Goal: Transaction & Acquisition: Purchase product/service

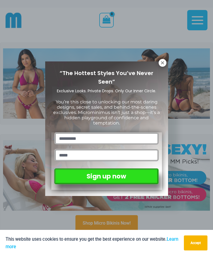
click at [119, 133] on input "text" at bounding box center [106, 138] width 104 height 12
type input "*"
type input "****"
click at [85, 153] on input "email" at bounding box center [106, 155] width 104 height 12
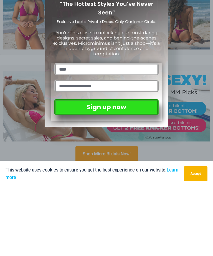
type input "**********"
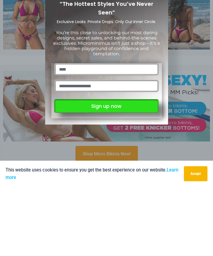
click at [118, 168] on button "Sign up now" at bounding box center [106, 175] width 104 height 14
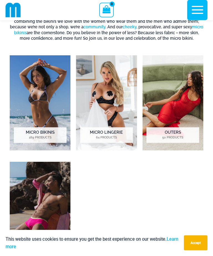
scroll to position [266, 0]
click at [111, 126] on img "Visit product category Micro Lingerie" at bounding box center [106, 102] width 61 height 95
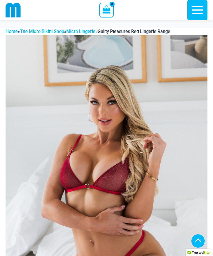
scroll to position [205, 0]
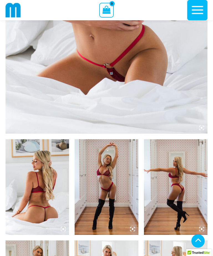
click at [103, 212] on img at bounding box center [107, 187] width 64 height 96
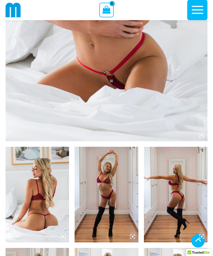
scroll to position [253, 0]
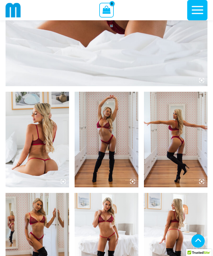
click at [134, 185] on img at bounding box center [107, 140] width 64 height 96
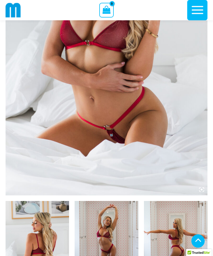
scroll to position [141, 0]
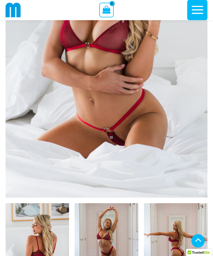
click at [50, 243] on img at bounding box center [38, 251] width 64 height 96
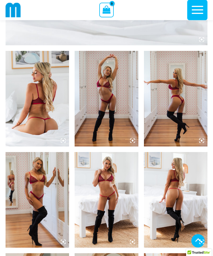
scroll to position [293, 0]
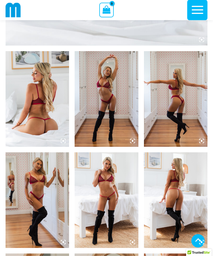
click at [109, 120] on img at bounding box center [107, 99] width 64 height 96
click at [115, 123] on img at bounding box center [107, 99] width 64 height 96
click at [117, 129] on img at bounding box center [107, 99] width 64 height 96
click at [119, 129] on img at bounding box center [107, 99] width 64 height 96
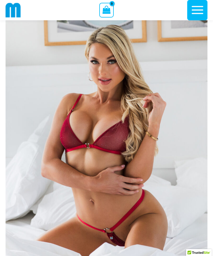
scroll to position [41, 0]
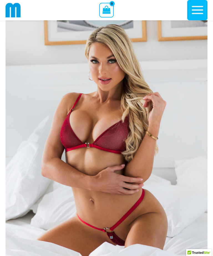
click at [135, 159] on img at bounding box center [107, 145] width 202 height 303
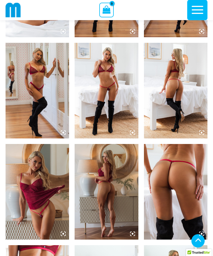
scroll to position [396, 0]
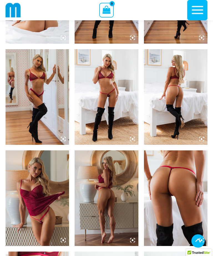
click at [175, 129] on img at bounding box center [176, 97] width 64 height 96
click at [181, 128] on img at bounding box center [176, 97] width 64 height 96
click at [180, 128] on img at bounding box center [176, 97] width 64 height 96
click at [183, 131] on img at bounding box center [176, 97] width 64 height 96
click at [178, 129] on img at bounding box center [176, 97] width 64 height 96
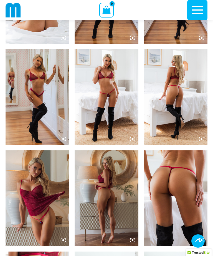
click at [178, 127] on img at bounding box center [176, 97] width 64 height 96
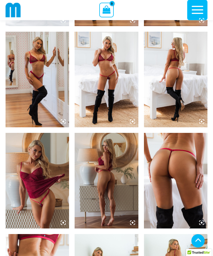
scroll to position [414, 0]
click at [134, 222] on icon at bounding box center [132, 222] width 5 height 5
click at [121, 200] on img at bounding box center [107, 181] width 64 height 96
click at [165, 188] on img at bounding box center [176, 181] width 64 height 96
click at [57, 196] on img at bounding box center [38, 181] width 64 height 96
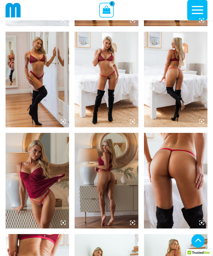
click at [172, 187] on img at bounding box center [176, 181] width 64 height 96
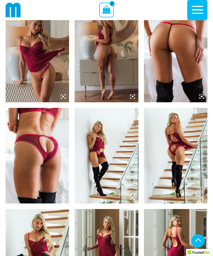
scroll to position [540, 0]
click at [175, 171] on img at bounding box center [176, 156] width 64 height 96
click at [61, 249] on img at bounding box center [38, 257] width 64 height 96
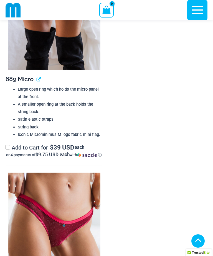
scroll to position [1594, 0]
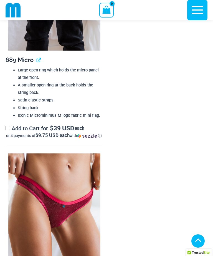
click at [55, 217] on img at bounding box center [54, 222] width 92 height 138
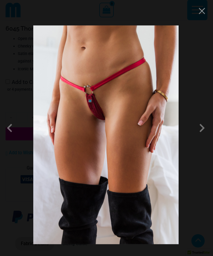
scroll to position [1867, 0]
click at [204, 136] on span at bounding box center [202, 128] width 17 height 17
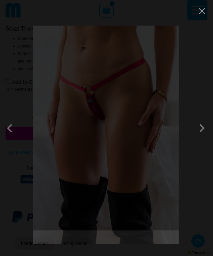
click at [204, 15] on button "Close" at bounding box center [202, 11] width 8 height 8
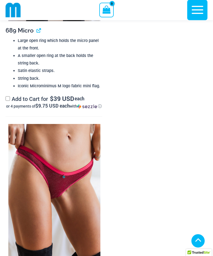
scroll to position [1623, 0]
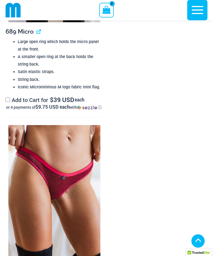
click at [79, 212] on img at bounding box center [54, 194] width 92 height 138
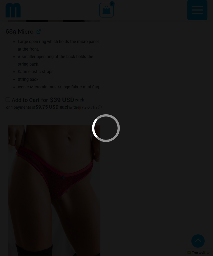
click at [131, 210] on div at bounding box center [106, 128] width 213 height 256
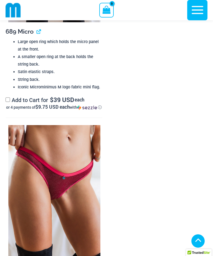
click at [85, 203] on img at bounding box center [54, 194] width 92 height 138
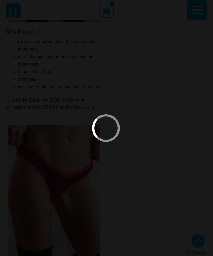
click at [111, 196] on div at bounding box center [106, 128] width 213 height 256
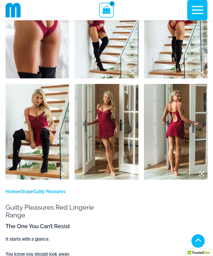
scroll to position [665, 0]
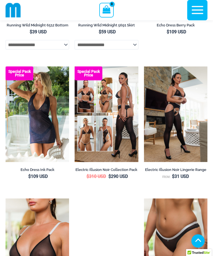
scroll to position [903, 0]
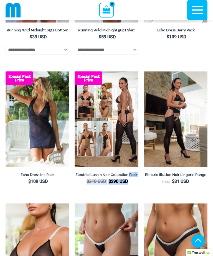
click at [75, 203] on img at bounding box center [75, 203] width 0 height 0
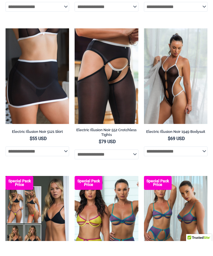
scroll to position [1230, 0]
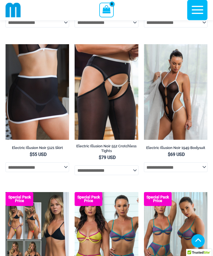
scroll to position [1205, 0]
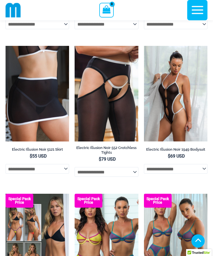
click at [6, 194] on img at bounding box center [6, 194] width 0 height 0
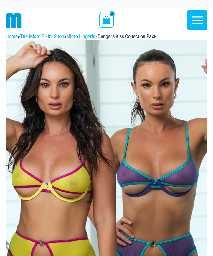
click at [201, 22] on icon "button" at bounding box center [198, 20] width 14 height 14
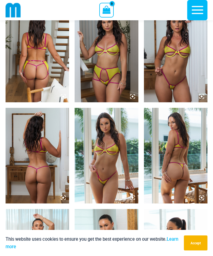
scroll to position [337, 0]
click at [188, 93] on img at bounding box center [176, 55] width 64 height 96
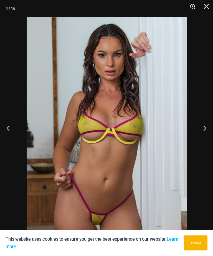
click at [206, 138] on button "Next" at bounding box center [203, 128] width 21 height 28
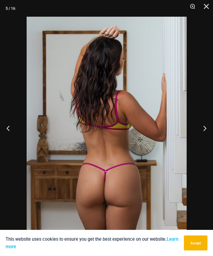
click at [209, 137] on button "Next" at bounding box center [203, 128] width 21 height 28
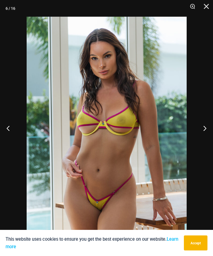
click at [210, 137] on button "Next" at bounding box center [203, 128] width 21 height 28
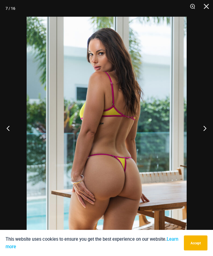
click at [208, 137] on button "Next" at bounding box center [203, 128] width 21 height 28
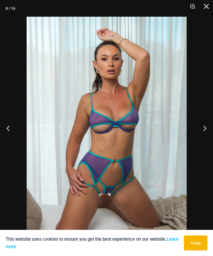
click at [209, 137] on button "Next" at bounding box center [203, 128] width 21 height 28
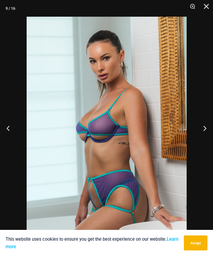
click at [208, 137] on button "Next" at bounding box center [203, 128] width 21 height 28
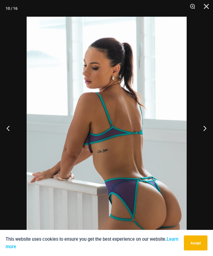
click at [210, 137] on button "Next" at bounding box center [203, 128] width 21 height 28
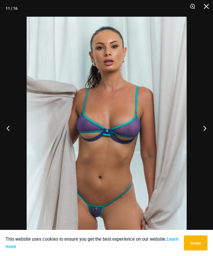
click at [208, 137] on button "Next" at bounding box center [203, 128] width 21 height 28
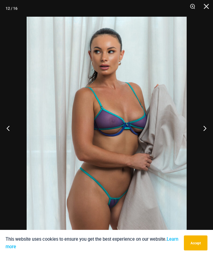
click at [207, 138] on button "Next" at bounding box center [203, 128] width 21 height 28
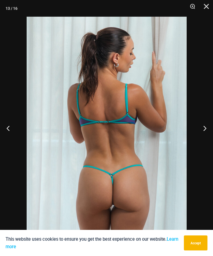
click at [207, 138] on button "Next" at bounding box center [203, 128] width 21 height 28
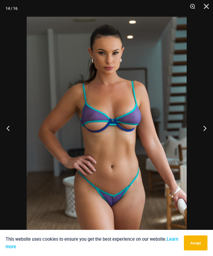
click at [207, 138] on button "Next" at bounding box center [203, 128] width 21 height 28
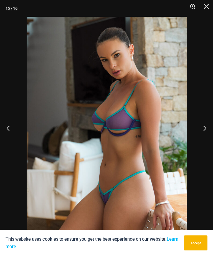
click at [207, 138] on button "Next" at bounding box center [203, 128] width 21 height 28
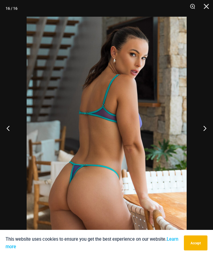
click at [208, 8] on button "Close" at bounding box center [205, 8] width 14 height 17
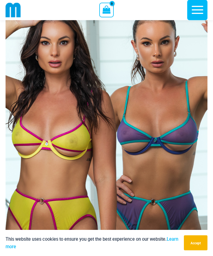
scroll to position [0, 0]
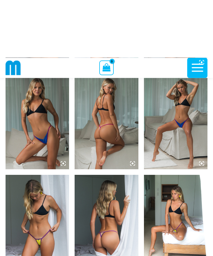
scroll to position [570, 0]
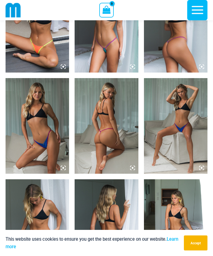
click at [123, 145] on img at bounding box center [107, 126] width 64 height 96
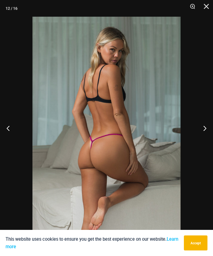
click at [208, 9] on button "Close" at bounding box center [205, 8] width 14 height 17
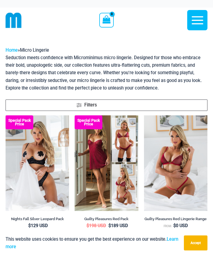
scroll to position [1205, 0]
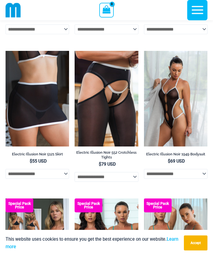
click at [75, 51] on img at bounding box center [75, 51] width 0 height 0
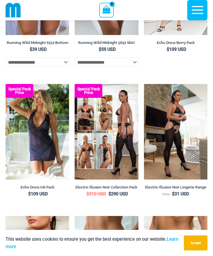
scroll to position [889, 0]
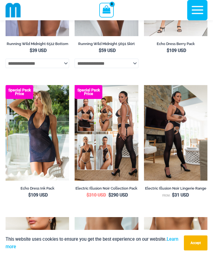
click at [144, 85] on img at bounding box center [144, 85] width 0 height 0
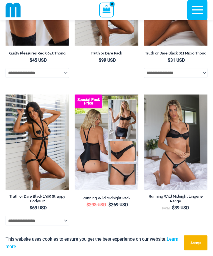
scroll to position [440, 0]
click at [75, 94] on img at bounding box center [75, 94] width 0 height 0
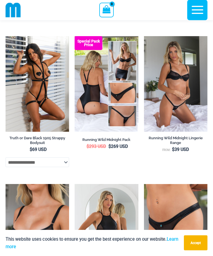
scroll to position [499, 0]
click at [144, 36] on img at bounding box center [144, 36] width 0 height 0
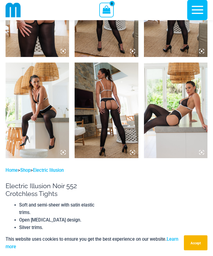
scroll to position [377, 0]
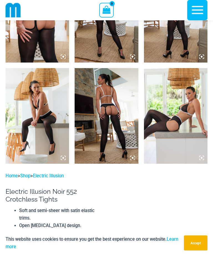
click at [115, 128] on img at bounding box center [107, 116] width 64 height 96
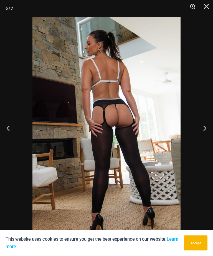
click at [208, 130] on button "Next" at bounding box center [203, 128] width 21 height 28
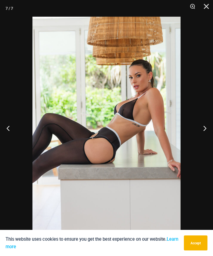
click at [211, 127] on button "Next" at bounding box center [203, 128] width 21 height 28
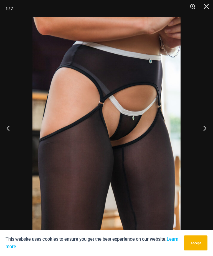
click at [211, 127] on button "Next" at bounding box center [203, 128] width 21 height 28
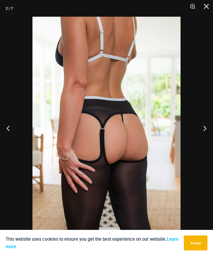
click at [210, 128] on button "Next" at bounding box center [203, 128] width 21 height 28
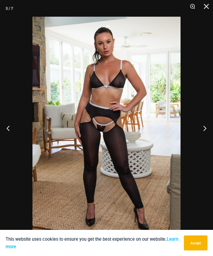
click at [210, 129] on button "Next" at bounding box center [203, 128] width 21 height 28
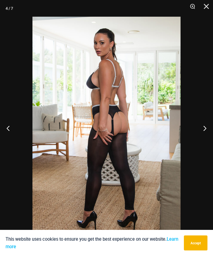
click at [211, 129] on button "Next" at bounding box center [203, 128] width 21 height 28
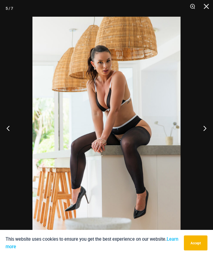
click at [211, 9] on button "Close" at bounding box center [205, 8] width 14 height 17
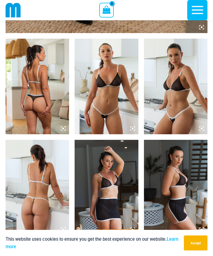
scroll to position [305, 0]
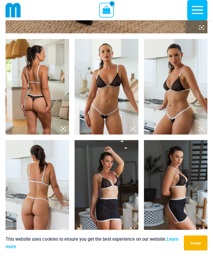
click at [43, 106] on img at bounding box center [38, 87] width 64 height 96
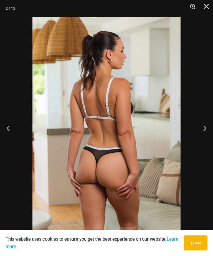
click at [208, 124] on button "Next" at bounding box center [203, 128] width 21 height 28
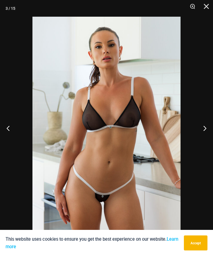
click at [208, 123] on button "Next" at bounding box center [203, 128] width 21 height 28
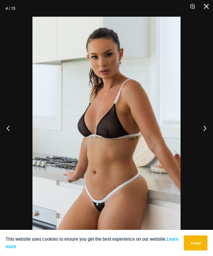
click at [207, 128] on button "Next" at bounding box center [203, 128] width 21 height 28
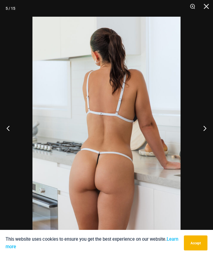
click at [211, 11] on button "Close" at bounding box center [205, 8] width 14 height 17
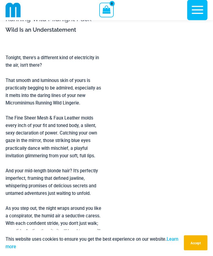
scroll to position [746, 0]
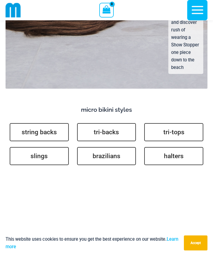
scroll to position [1593, 0]
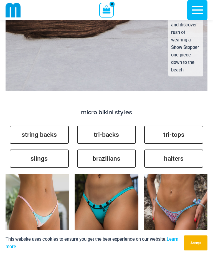
click at [49, 149] on link "slings" at bounding box center [39, 158] width 59 height 18
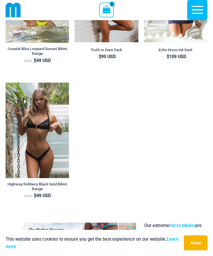
scroll to position [643, 0]
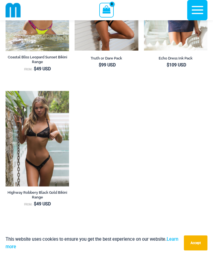
click at [97, 142] on ul "Coastal Bliss Leopard Sunset Bikini Range From: $ 49 USD Special Pack Price Tru…" at bounding box center [107, 90] width 202 height 271
click at [121, 144] on ul "Coastal Bliss Leopard Sunset Bikini Range From: $ 49 USD Special Pack Price Tru…" at bounding box center [107, 90] width 202 height 271
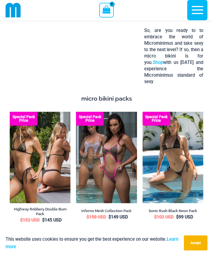
scroll to position [969, 0]
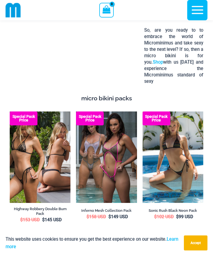
click at [76, 111] on img at bounding box center [76, 111] width 0 height 0
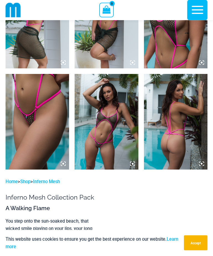
scroll to position [653, 0]
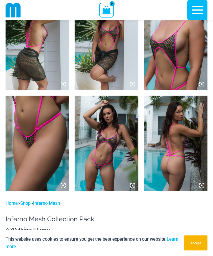
click at [120, 155] on img at bounding box center [107, 144] width 64 height 96
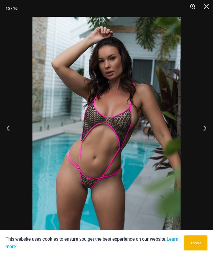
click at [208, 9] on button "Close" at bounding box center [205, 8] width 14 height 17
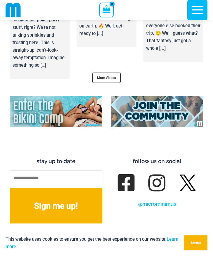
scroll to position [2601, 0]
click at [111, 73] on link "More Videos" at bounding box center [107, 78] width 28 height 11
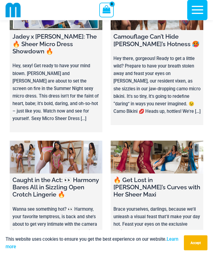
scroll to position [505, 0]
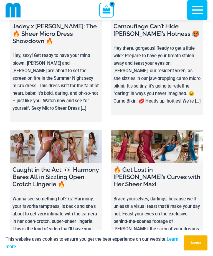
click at [66, 130] on link at bounding box center [56, 146] width 93 height 33
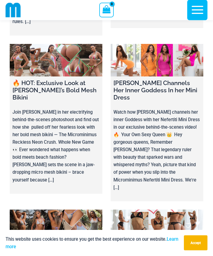
scroll to position [1970, 0]
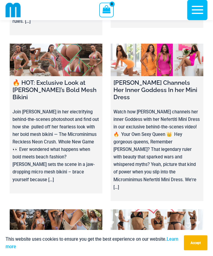
click at [61, 210] on link at bounding box center [56, 226] width 93 height 33
